Goal: Obtain resource: Obtain resource

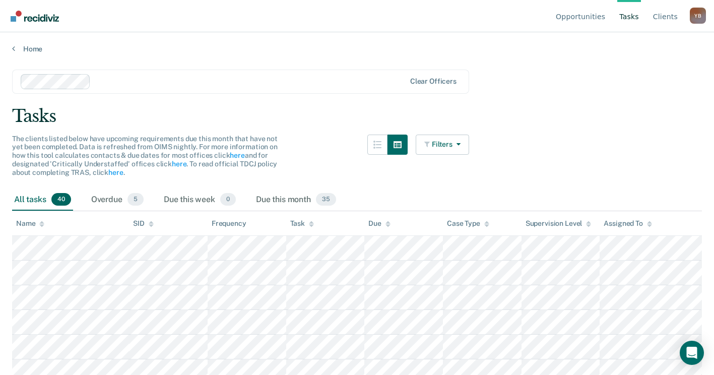
click at [630, 18] on link "Tasks" at bounding box center [629, 16] width 24 height 32
click at [26, 47] on link "Home" at bounding box center [356, 48] width 689 height 9
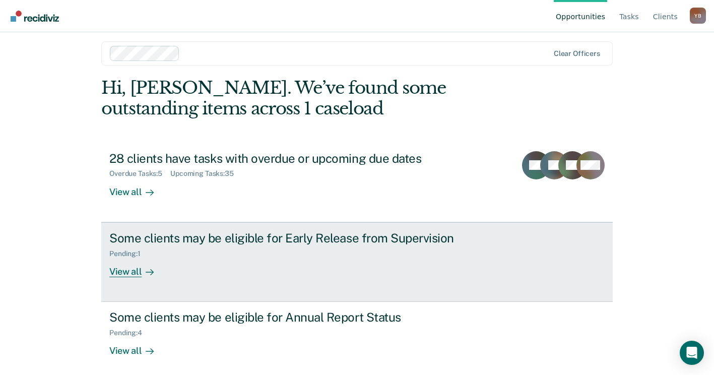
scroll to position [13, 0]
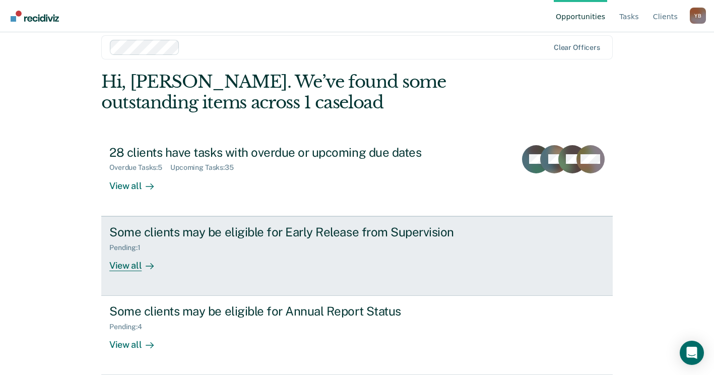
click at [119, 267] on div "View all" at bounding box center [137, 261] width 56 height 20
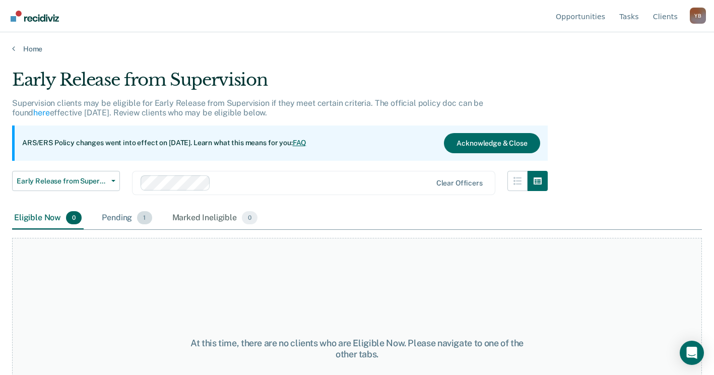
click at [134, 217] on div "Pending 1" at bounding box center [127, 218] width 54 height 22
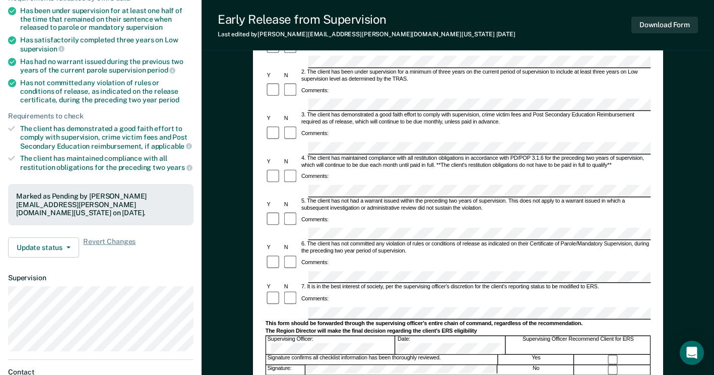
scroll to position [50, 0]
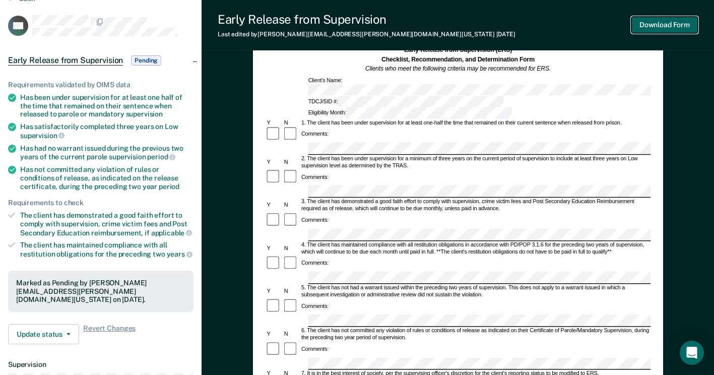
click at [660, 20] on button "Download Form" at bounding box center [664, 25] width 66 height 17
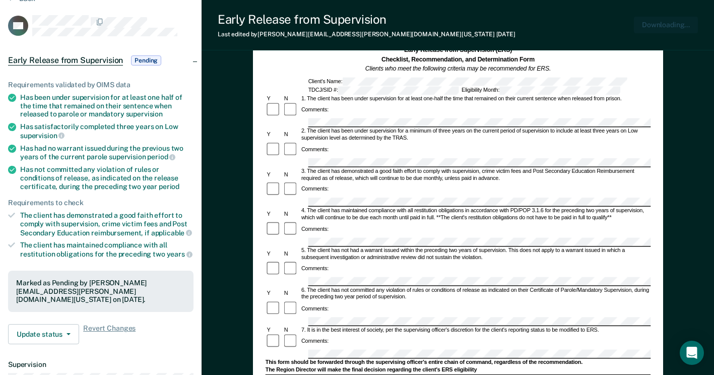
scroll to position [0, 0]
